Goal: Task Accomplishment & Management: Manage account settings

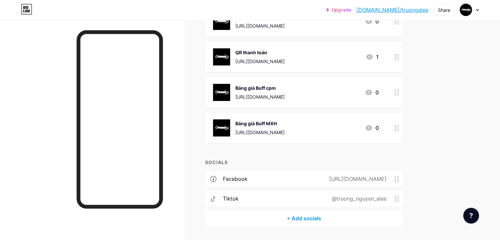
scroll to position [88, 0]
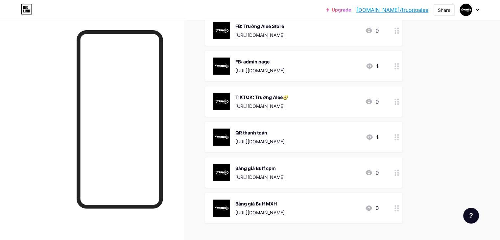
click at [284, 131] on div "QR thanh toán" at bounding box center [259, 132] width 49 height 7
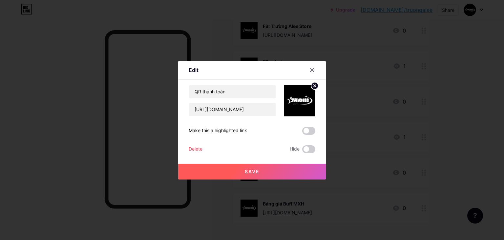
click at [195, 144] on div "QR thanh toán [URL][DOMAIN_NAME] Make this a highlighted link Delete Hide Save" at bounding box center [252, 119] width 127 height 68
click at [193, 146] on div "Delete" at bounding box center [196, 149] width 14 height 8
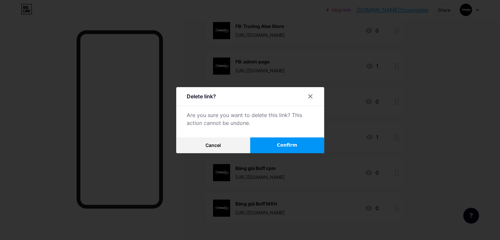
click at [268, 148] on button "Confirm" at bounding box center [287, 145] width 74 height 16
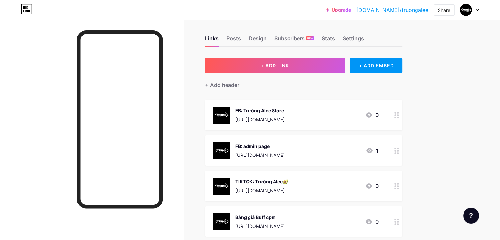
scroll to position [0, 0]
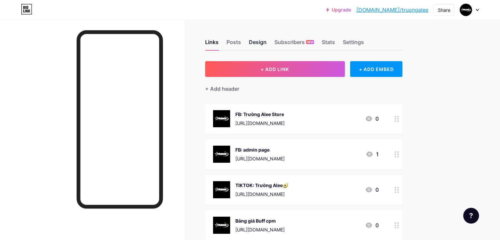
click at [266, 44] on div "Design" at bounding box center [258, 44] width 18 height 12
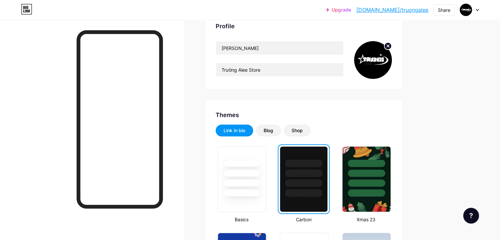
scroll to position [45, 0]
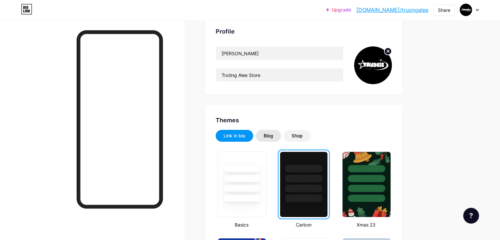
click at [281, 133] on div "Blog" at bounding box center [267, 136] width 25 height 12
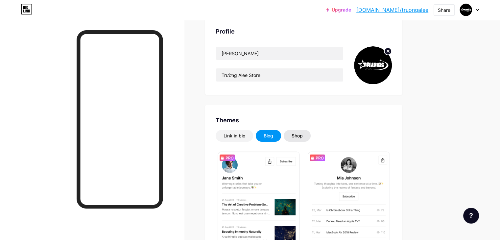
click at [302, 135] on div "Shop" at bounding box center [296, 135] width 11 height 7
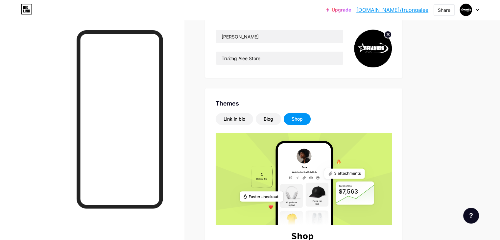
scroll to position [0, 0]
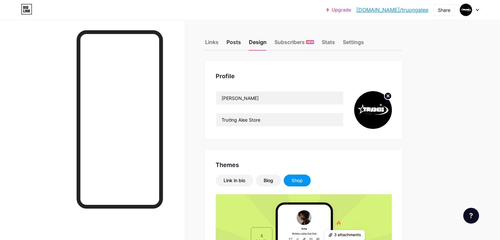
click at [241, 41] on div "Posts" at bounding box center [233, 44] width 14 height 12
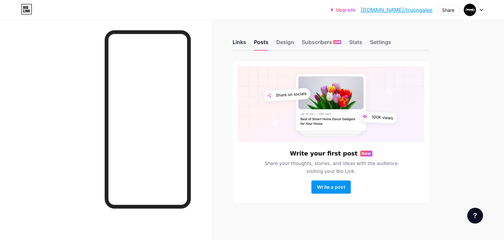
click at [237, 44] on div "Links" at bounding box center [239, 44] width 13 height 12
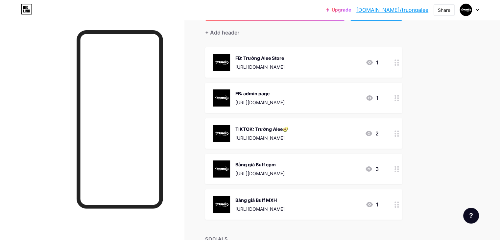
scroll to position [66, 0]
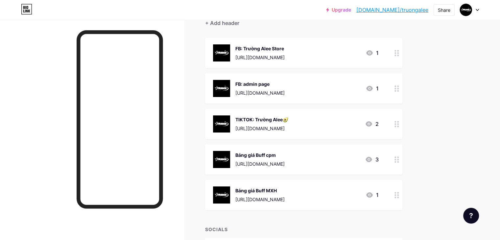
click at [399, 196] on icon at bounding box center [396, 195] width 5 height 6
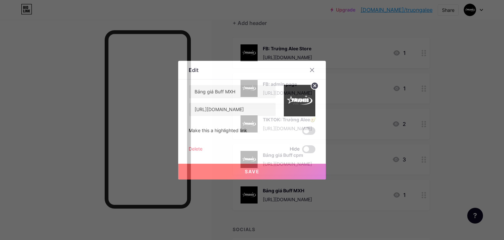
click at [193, 147] on div "Delete" at bounding box center [196, 149] width 14 height 8
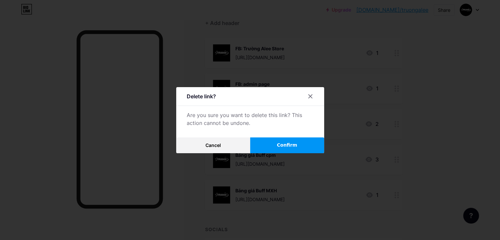
click at [281, 141] on button "Confirm" at bounding box center [287, 145] width 74 height 16
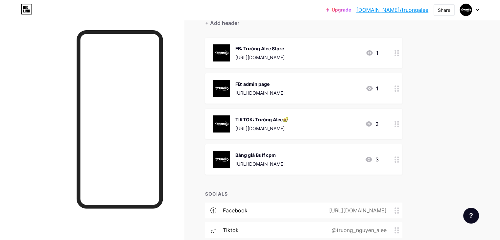
click at [402, 162] on div at bounding box center [396, 159] width 11 height 30
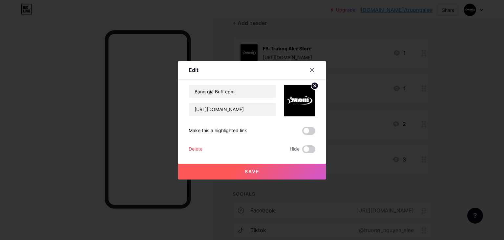
click at [193, 149] on div "Delete" at bounding box center [196, 149] width 14 height 8
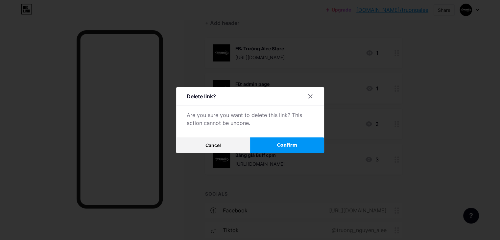
click at [282, 147] on span "Confirm" at bounding box center [287, 145] width 20 height 7
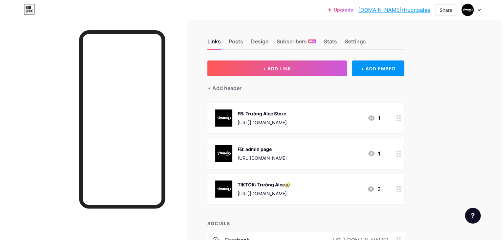
scroll to position [0, 0]
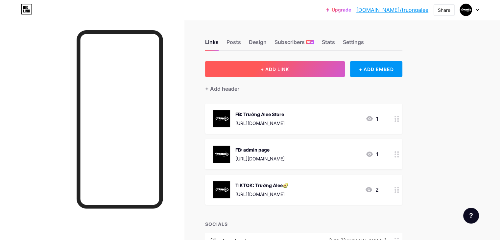
click at [341, 69] on button "+ ADD LINK" at bounding box center [275, 69] width 140 height 16
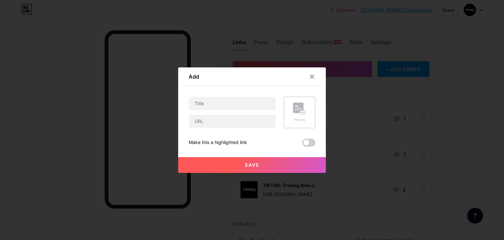
click at [289, 117] on div "Picture" at bounding box center [300, 113] width 32 height 32
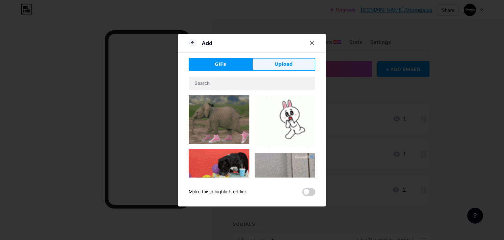
click at [287, 65] on span "Upload" at bounding box center [284, 64] width 18 height 7
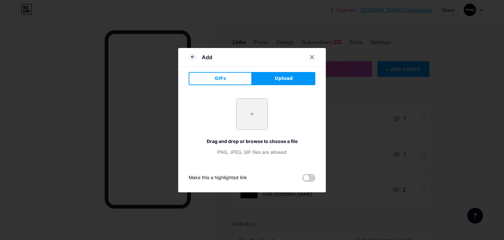
click at [251, 113] on input "file" at bounding box center [252, 114] width 31 height 31
type input "C:\fakepath\White and Beige Modern Restaurant Food Menu Landscape (1).png"
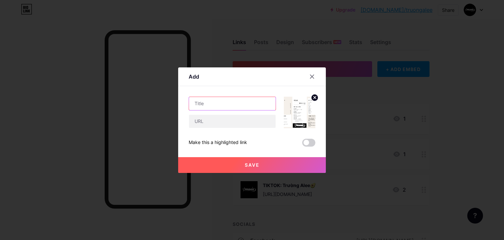
click at [233, 107] on input "text" at bounding box center [232, 103] width 87 height 13
click at [215, 126] on input "text" at bounding box center [232, 121] width 87 height 13
paste input "[URL][DOMAIN_NAME]"
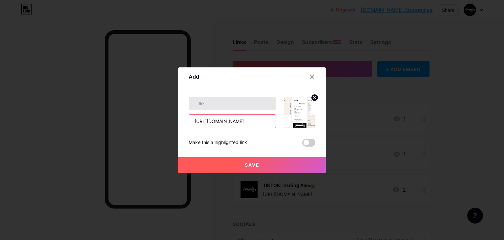
type input "[URL][DOMAIN_NAME]"
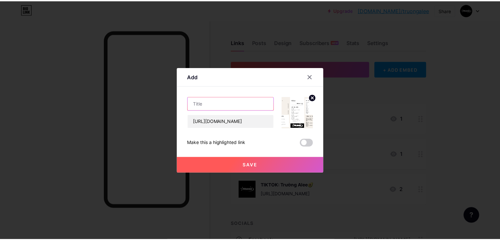
scroll to position [0, 0]
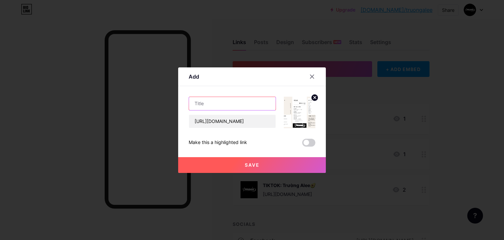
click at [217, 105] on input "text" at bounding box center [232, 103] width 87 height 13
type input "menu Dịch Vụ"
click at [245, 168] on button "Save" at bounding box center [252, 165] width 148 height 16
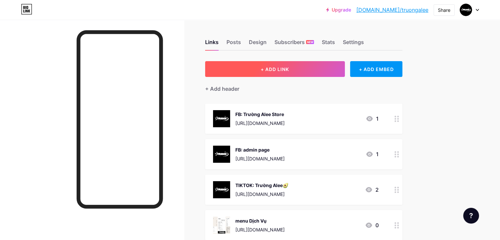
click at [336, 74] on button "+ ADD LINK" at bounding box center [275, 69] width 140 height 16
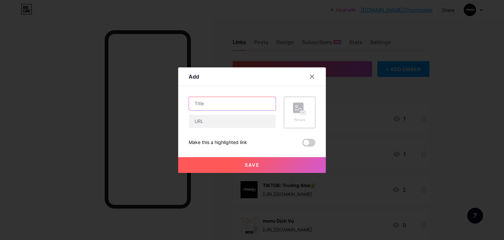
click at [249, 101] on input "text" at bounding box center [232, 103] width 87 height 13
type input "m"
click at [307, 80] on div at bounding box center [312, 77] width 12 height 12
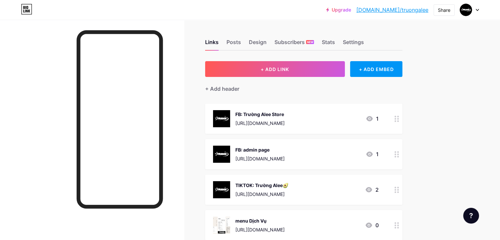
click at [284, 122] on div "[URL][DOMAIN_NAME]" at bounding box center [259, 123] width 49 height 7
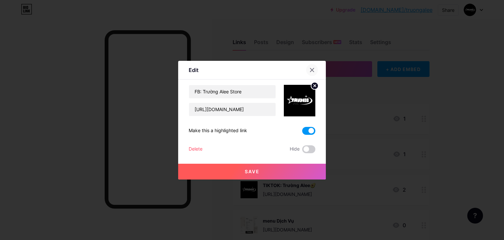
click at [311, 66] on div at bounding box center [312, 70] width 12 height 12
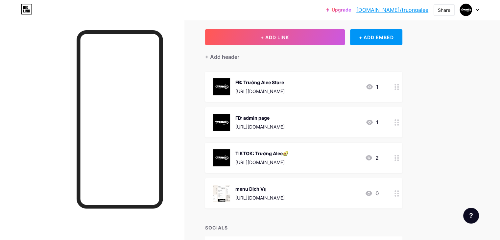
scroll to position [33, 0]
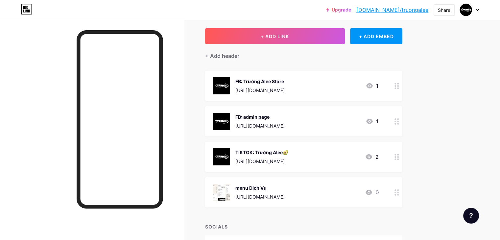
click at [378, 160] on div "TIKTOK: Trường Alee🥑 [URL][DOMAIN_NAME] 2" at bounding box center [296, 156] width 166 height 17
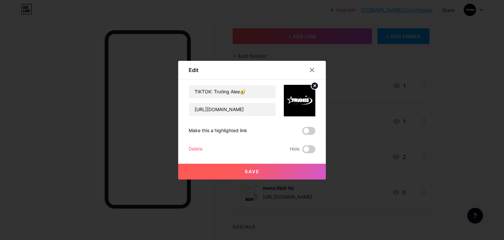
click at [198, 150] on div "Delete" at bounding box center [196, 149] width 14 height 8
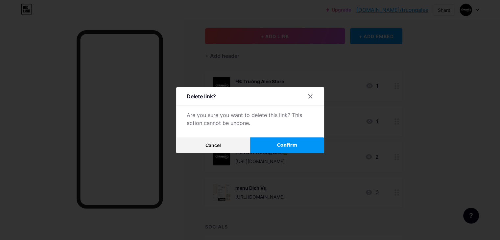
click at [265, 146] on button "Confirm" at bounding box center [287, 145] width 74 height 16
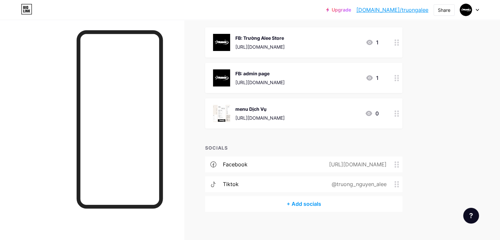
scroll to position [80, 0]
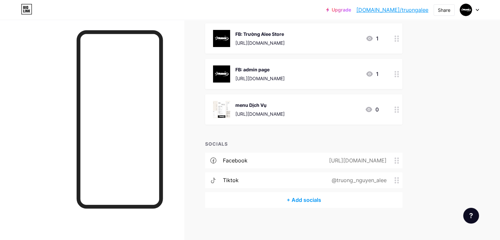
click at [414, 11] on link "[DOMAIN_NAME]/truongalee" at bounding box center [392, 10] width 72 height 8
